Goal: Task Accomplishment & Management: Manage account settings

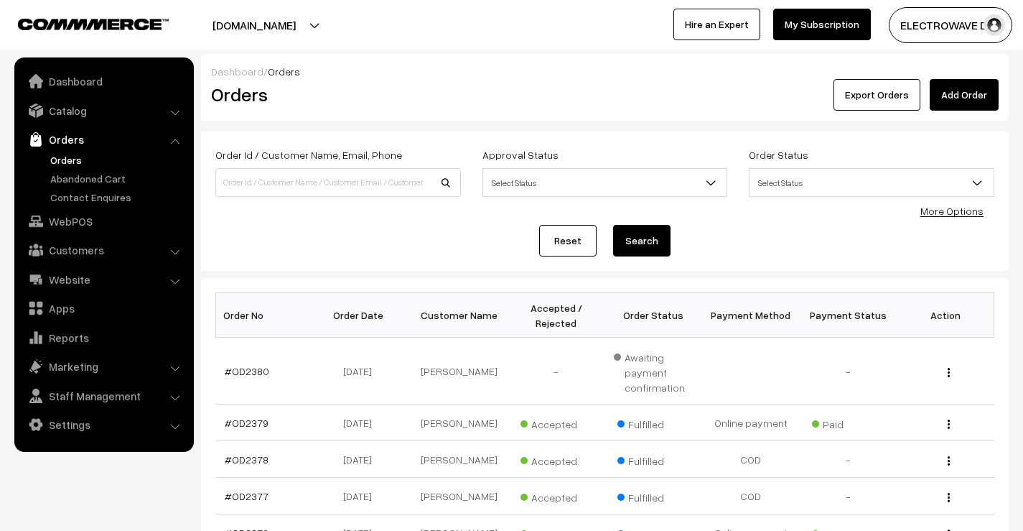
click at [62, 159] on link "Orders" at bounding box center [118, 159] width 142 height 15
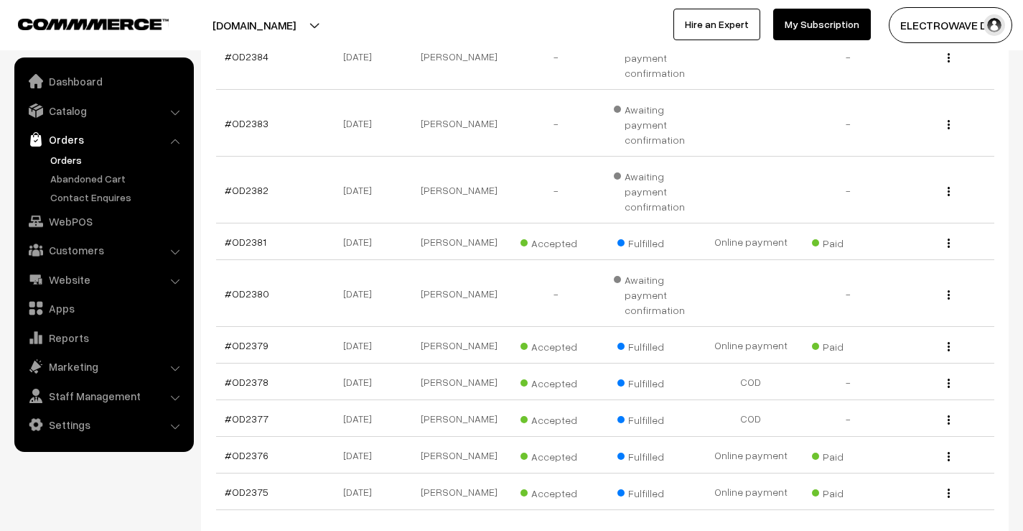
scroll to position [497, 0]
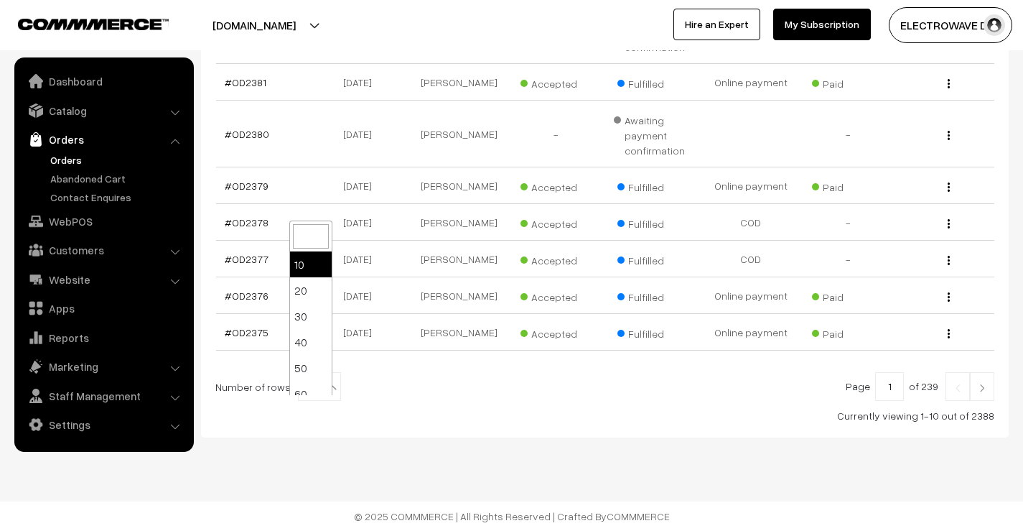
click at [325, 381] on b at bounding box center [332, 387] width 14 height 14
select select "50"
